Goal: Communication & Community: Answer question/provide support

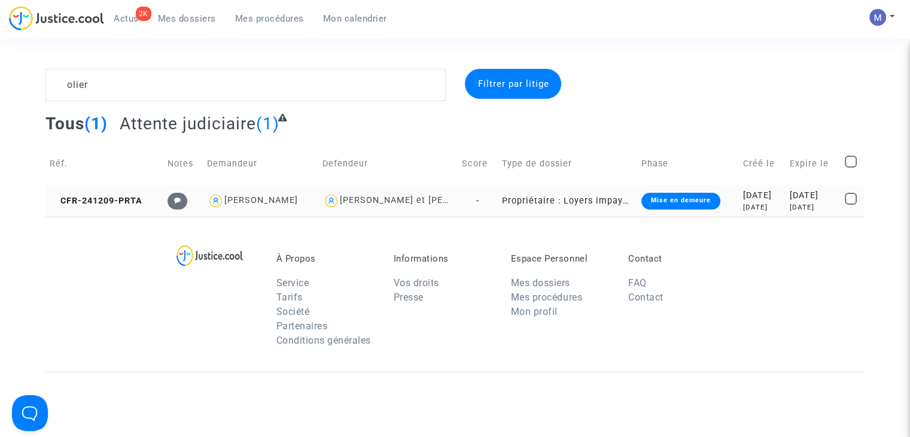
type textarea "olier"
click at [116, 194] on td "CFR-241209-PRTA" at bounding box center [104, 201] width 118 height 32
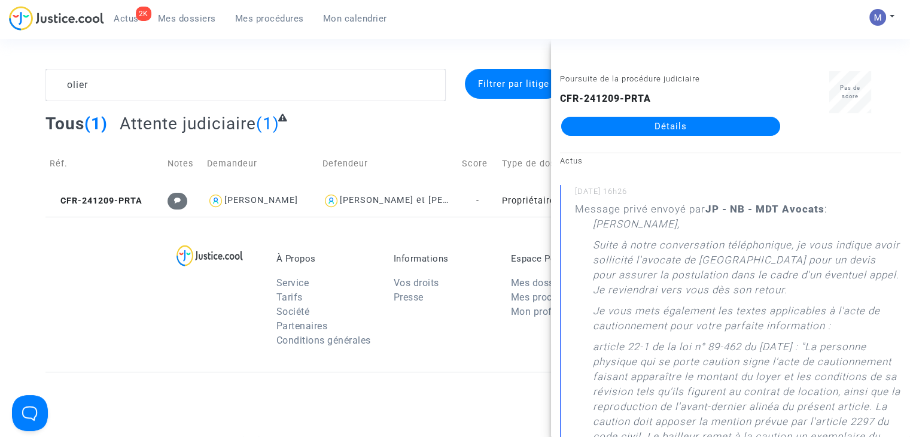
click at [660, 131] on link "Détails" at bounding box center [670, 126] width 219 height 19
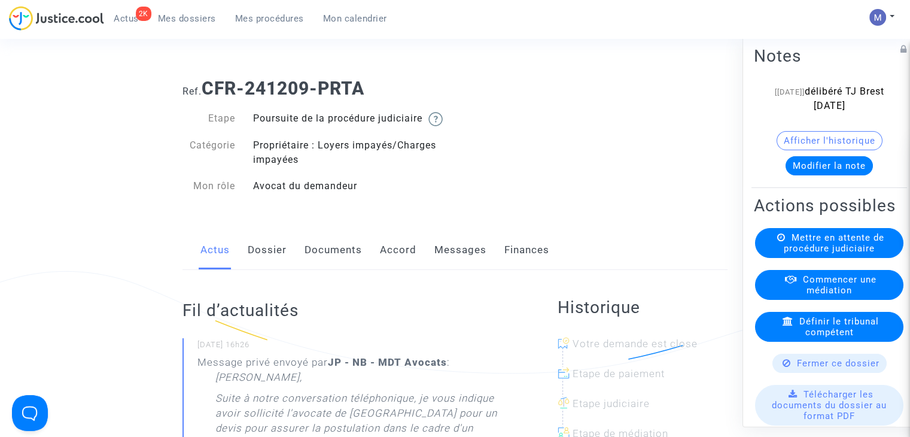
click at [452, 265] on link "Messages" at bounding box center [460, 249] width 52 height 39
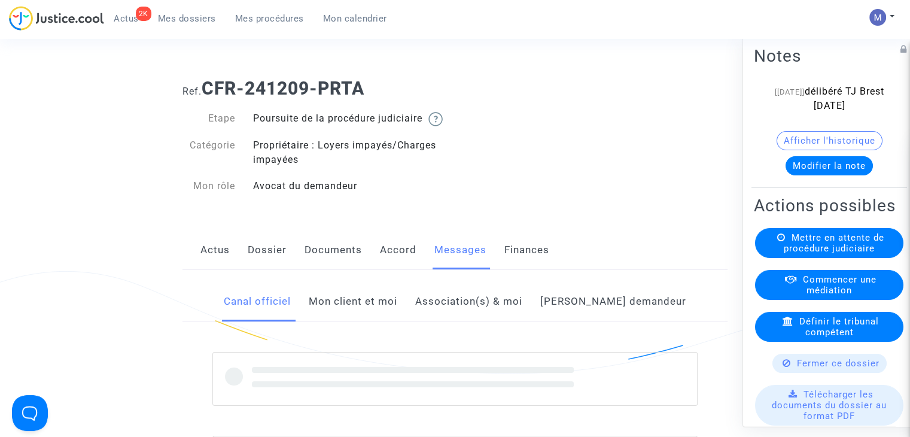
click at [397, 321] on link "Mon client et moi" at bounding box center [353, 301] width 89 height 39
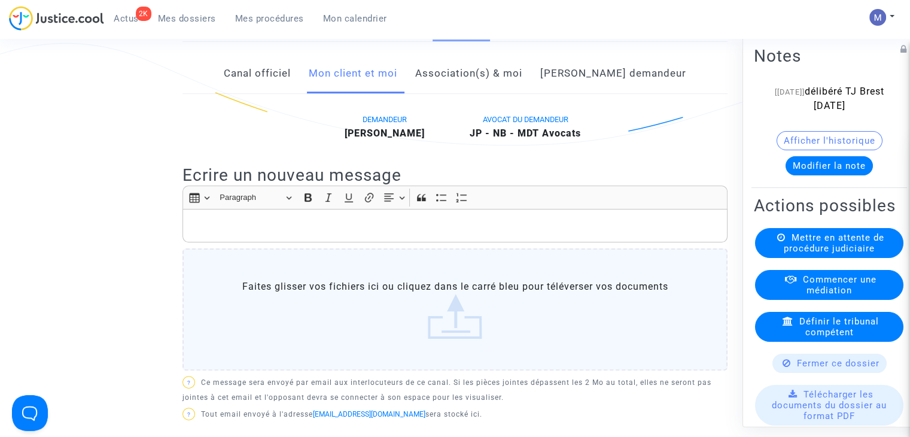
scroll to position [239, 0]
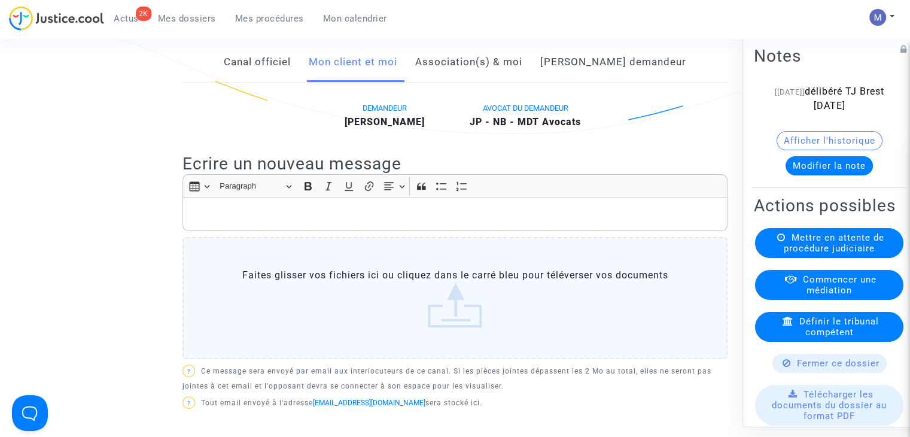
click at [218, 222] on p "Rich Text Editor, main" at bounding box center [455, 214] width 532 height 15
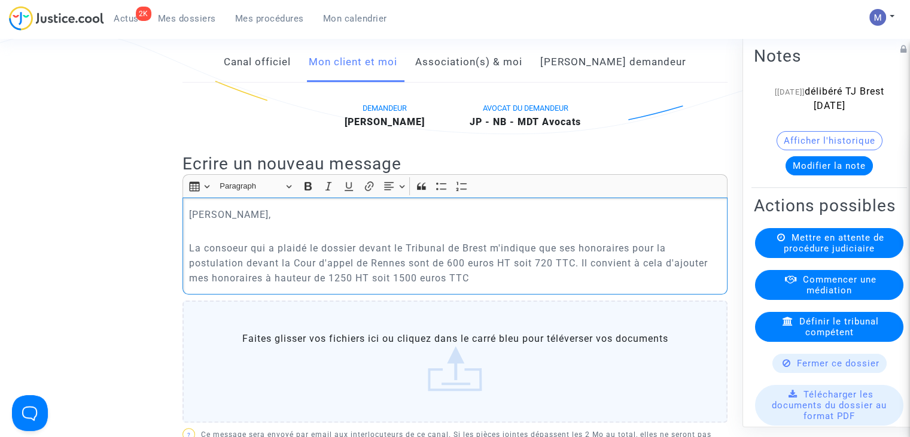
click at [559, 276] on p "La consoeur qui a plaidé le dossier devant le Tribunal de Brest m'indique que s…" at bounding box center [455, 262] width 532 height 45
click at [380, 285] on p "La consoeur qui a plaidé le dossier devant le Tribunal de Brest m'indique que s…" at bounding box center [455, 262] width 532 height 45
drag, startPoint x: 401, startPoint y: 292, endPoint x: 383, endPoint y: 293, distance: 18.0
click at [383, 285] on p "La consoeur qui a plaidé le dossier devant le Tribunal de Brest m'indique que s…" at bounding box center [455, 262] width 532 height 45
click at [224, 261] on p "La consoeur qui a plaidé le dossier devant le Tribunal de Brest m'indique que s…" at bounding box center [455, 262] width 532 height 45
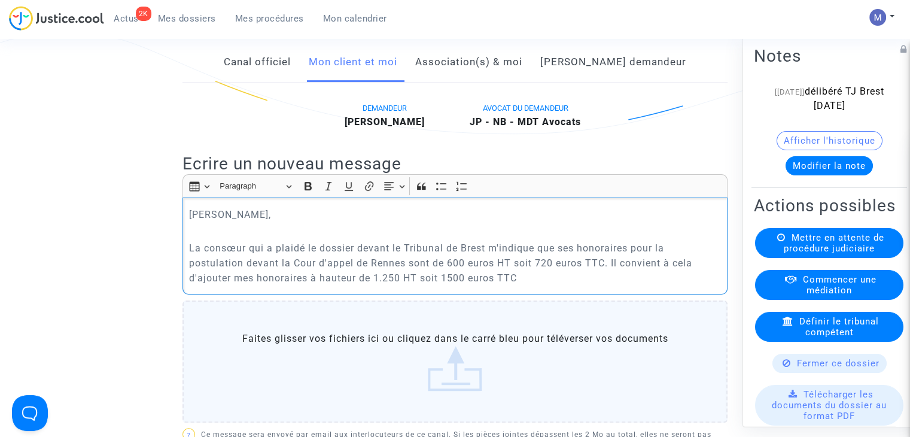
click at [534, 285] on p "La consœur qui a plaidé le dossier devant le Tribunal de Brest m'indique que se…" at bounding box center [455, 262] width 532 height 45
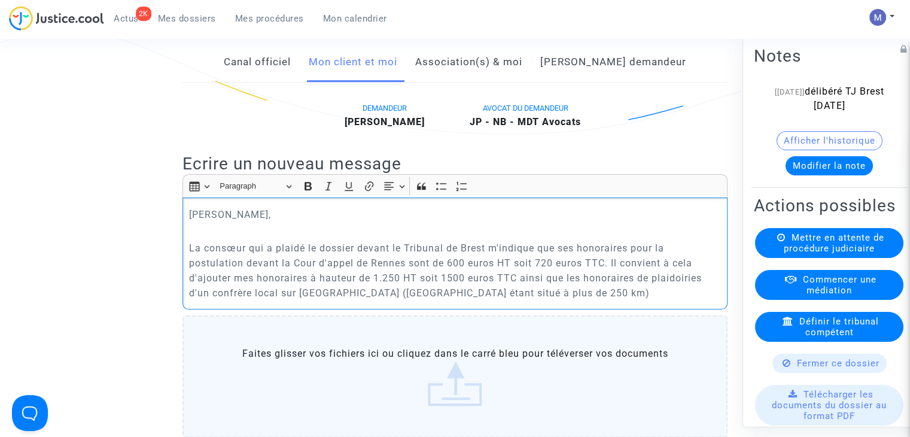
click at [705, 290] on p "La consœur qui a plaidé le dossier devant le Tribunal de Brest m'indique que se…" at bounding box center [455, 270] width 532 height 60
click at [313, 300] on p "La consœur qui a plaidé le dossier devant le Tribunal de Brest m'indique que se…" at bounding box center [455, 270] width 532 height 60
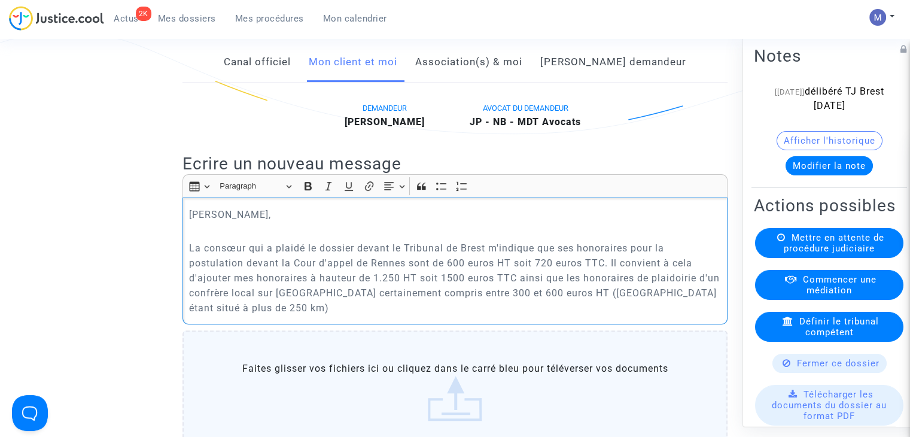
click at [224, 315] on p "La consœur qui a plaidé le dossier devant le Tribunal de Brest m'indique que se…" at bounding box center [455, 277] width 532 height 75
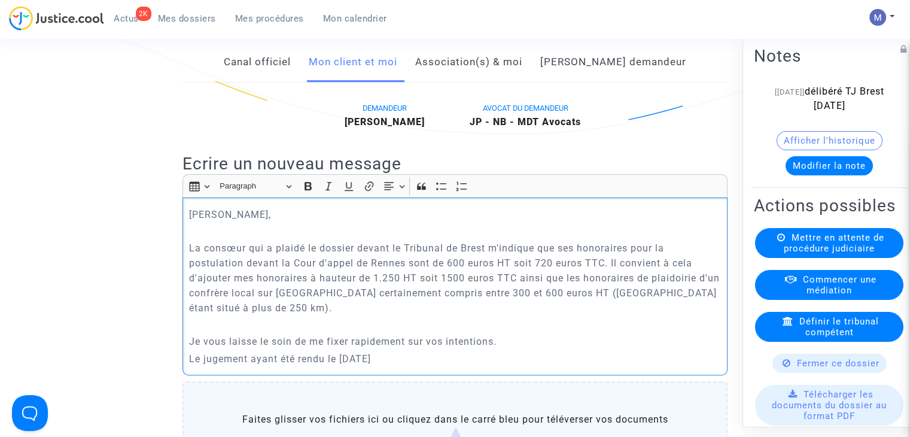
click at [547, 291] on p "La consœur qui a plaidé le dossier devant le Tribunal de Brest m'indique que se…" at bounding box center [455, 277] width 532 height 75
click at [564, 291] on p "La consœur qui a plaidé le dossier devant le Tribunal de Brest m'indique que se…" at bounding box center [455, 277] width 532 height 75
click at [567, 288] on p "La consœur qui a plaidé le dossier devant le Tribunal de Brest m'indique que se…" at bounding box center [455, 277] width 532 height 75
click at [260, 315] on p "La consœur qui a plaidé le dossier devant le Tribunal de Brest m'indique que se…" at bounding box center [455, 277] width 532 height 75
click at [410, 366] on p "Le jugement ayant été rendu le [DATE]" at bounding box center [455, 358] width 532 height 15
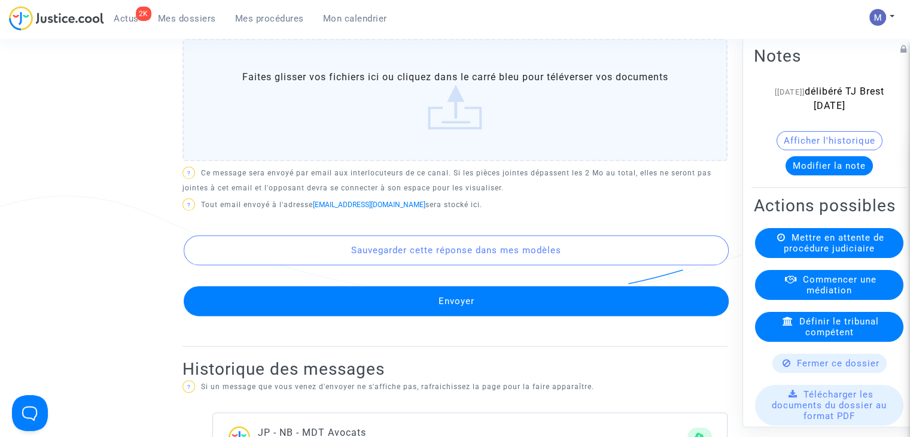
scroll to position [223, 0]
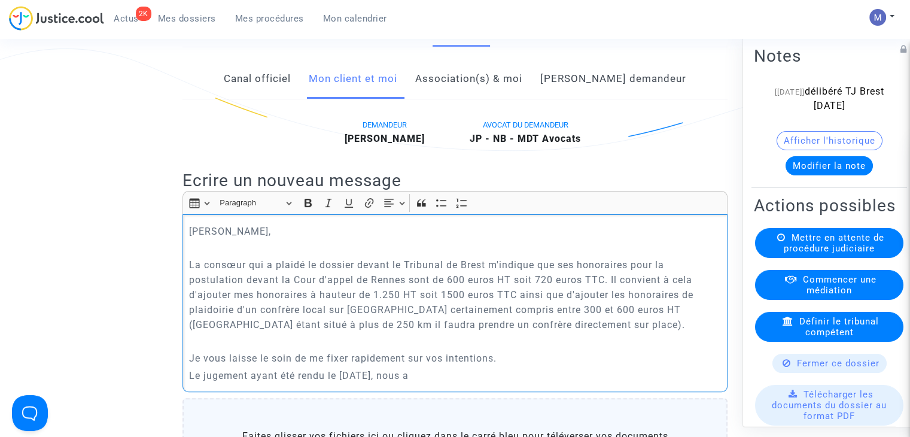
drag, startPoint x: 474, startPoint y: 391, endPoint x: 462, endPoint y: 390, distance: 12.0
click at [462, 383] on p "Le jugement ayant été rendu le [DATE], nous a" at bounding box center [455, 375] width 532 height 15
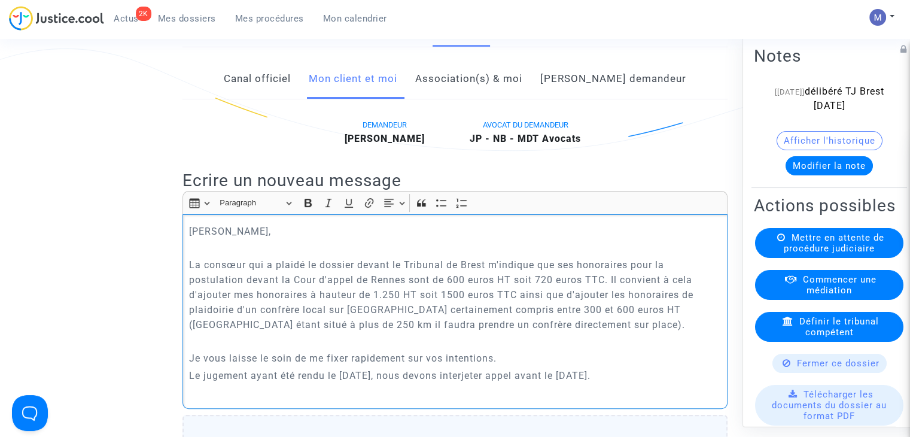
scroll to position [228, 0]
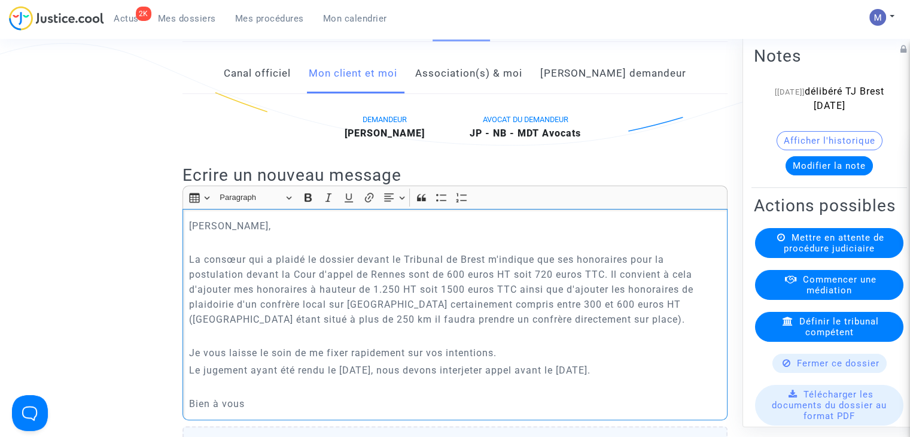
click at [506, 360] on p "Je vous laisse le soin de me fixer rapidement sur vos intentions." at bounding box center [455, 352] width 532 height 15
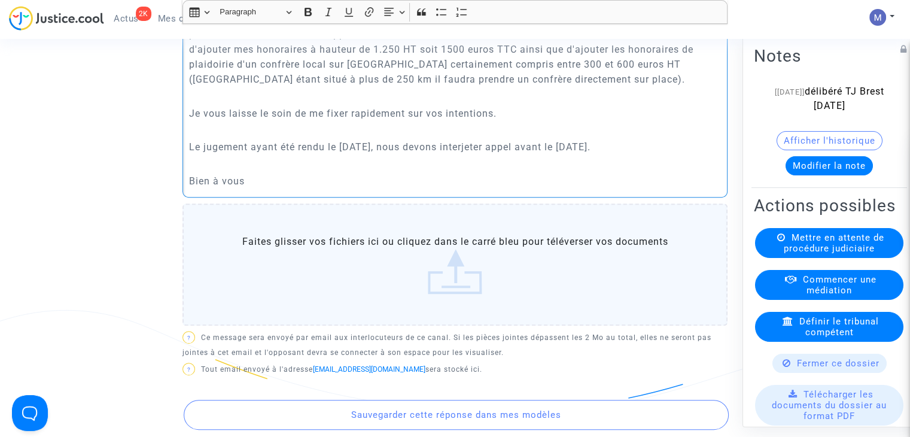
scroll to position [587, 0]
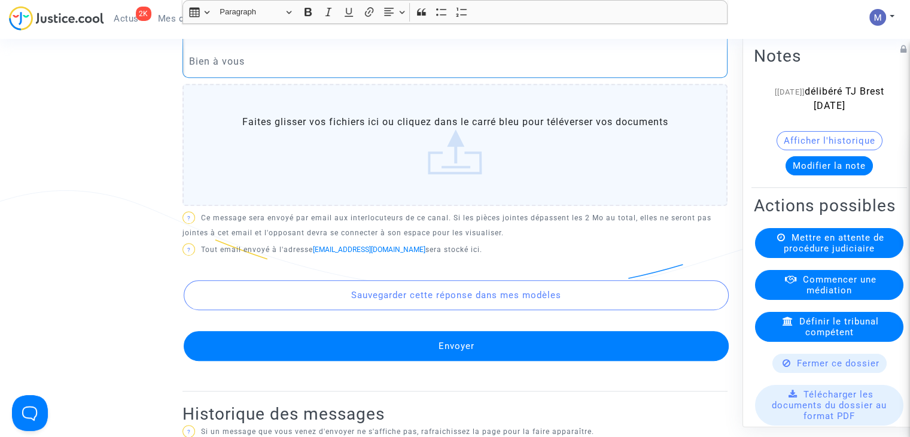
click at [475, 357] on button "Envoyer" at bounding box center [456, 346] width 545 height 30
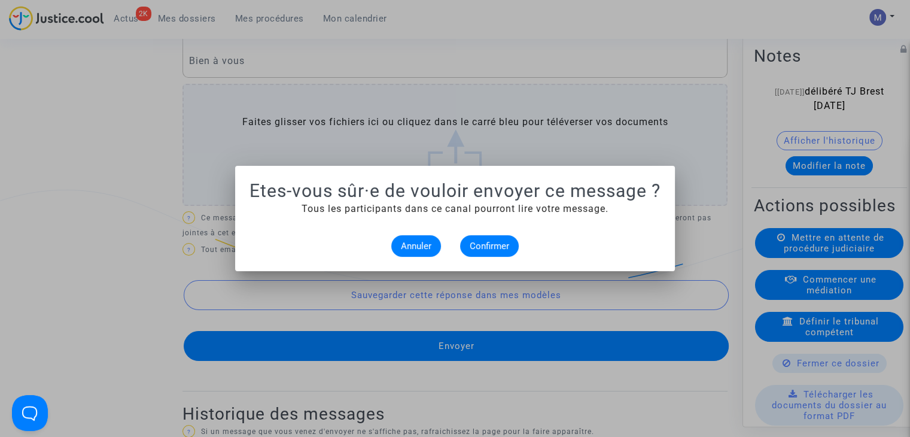
scroll to position [0, 0]
click at [492, 248] on span "Confirmer" at bounding box center [489, 245] width 39 height 11
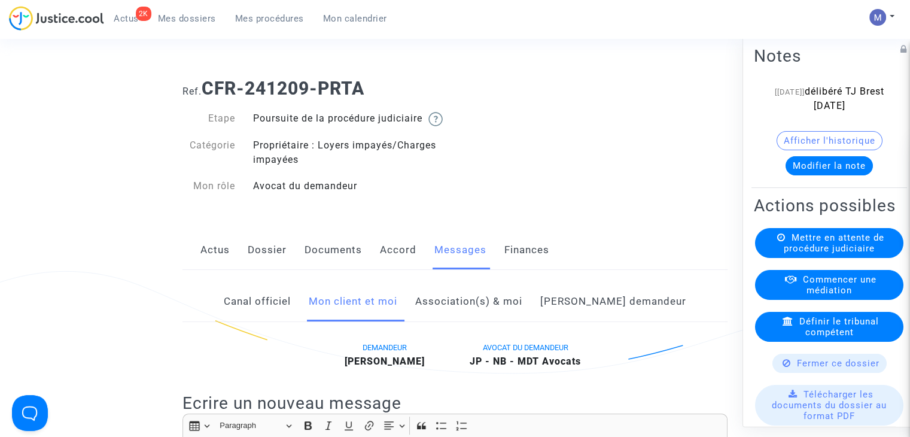
scroll to position [587, 0]
